Goal: Go to known website: Access a specific website the user already knows

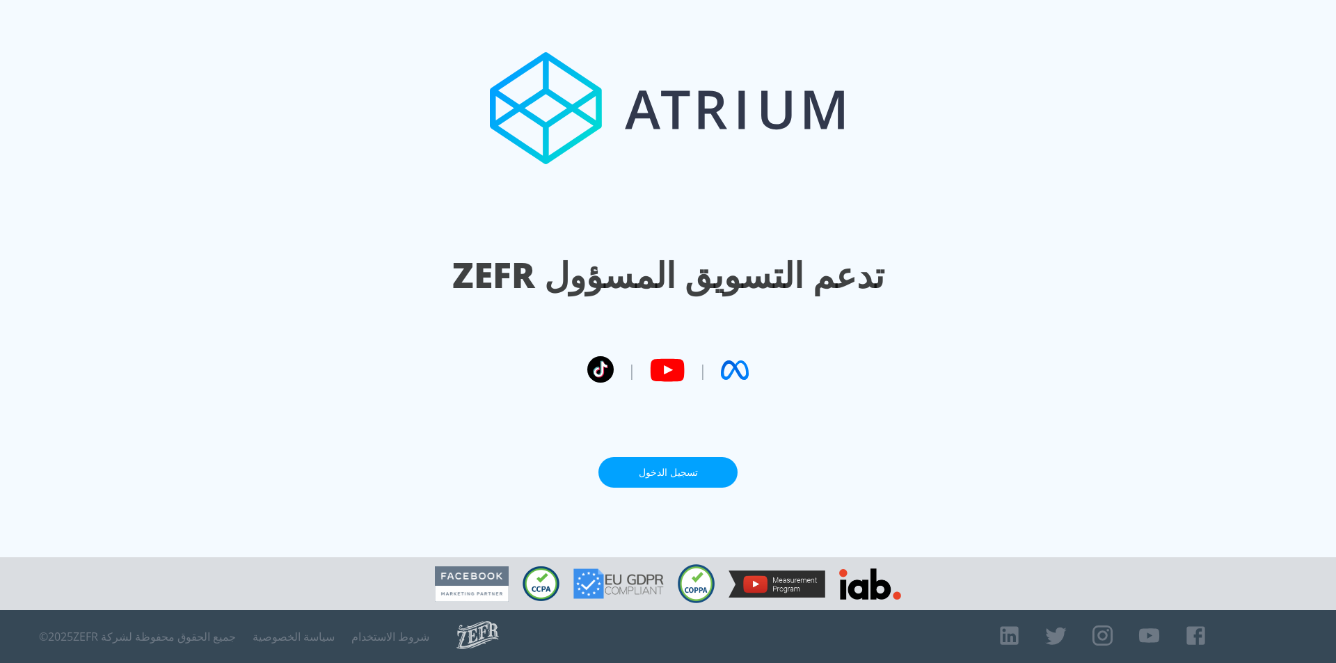
click at [711, 473] on link "تسجيل الدخول" at bounding box center [667, 472] width 139 height 31
